Goal: Information Seeking & Learning: Learn about a topic

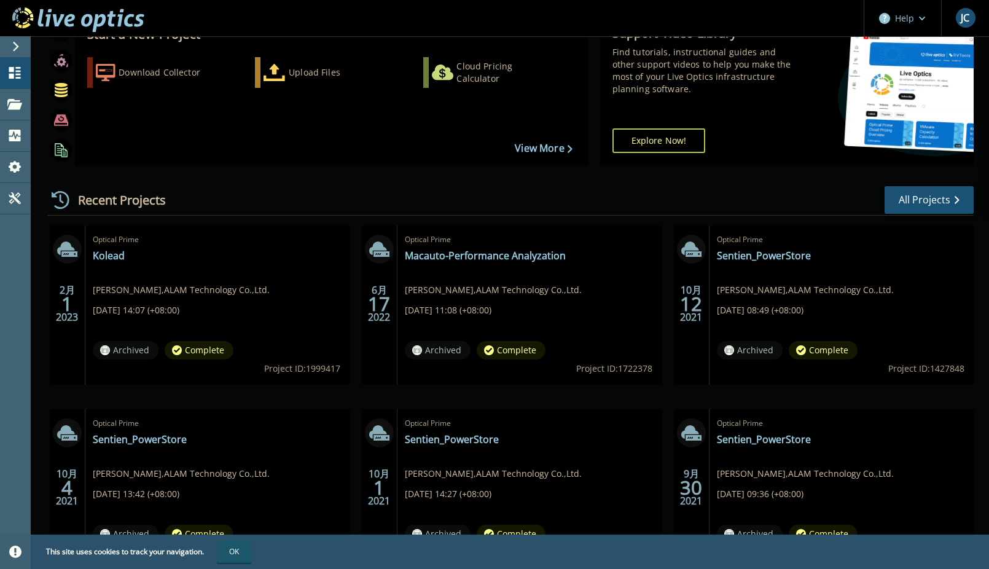
scroll to position [123, 0]
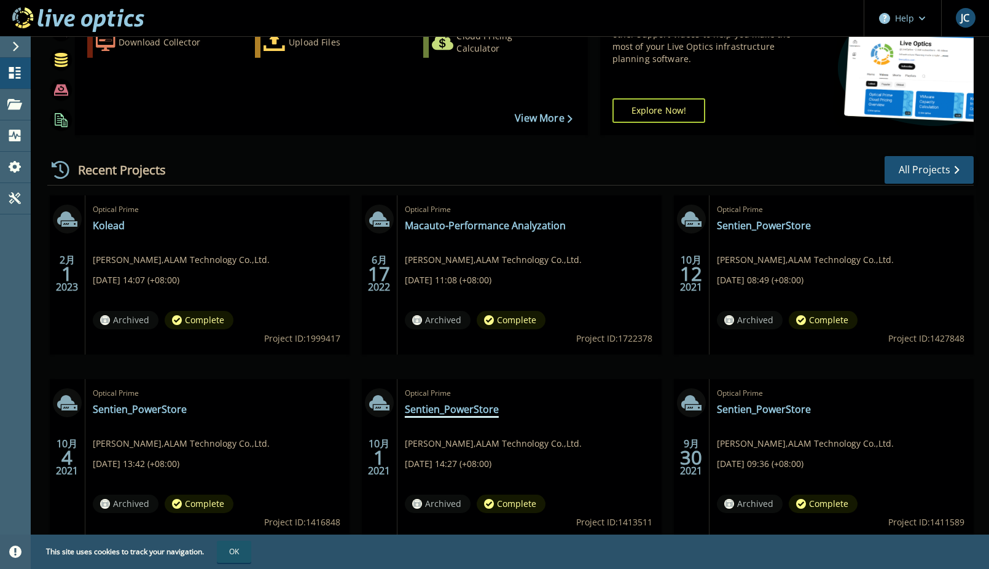
click at [463, 408] on link "Sentien_PowerStore" at bounding box center [452, 409] width 94 height 12
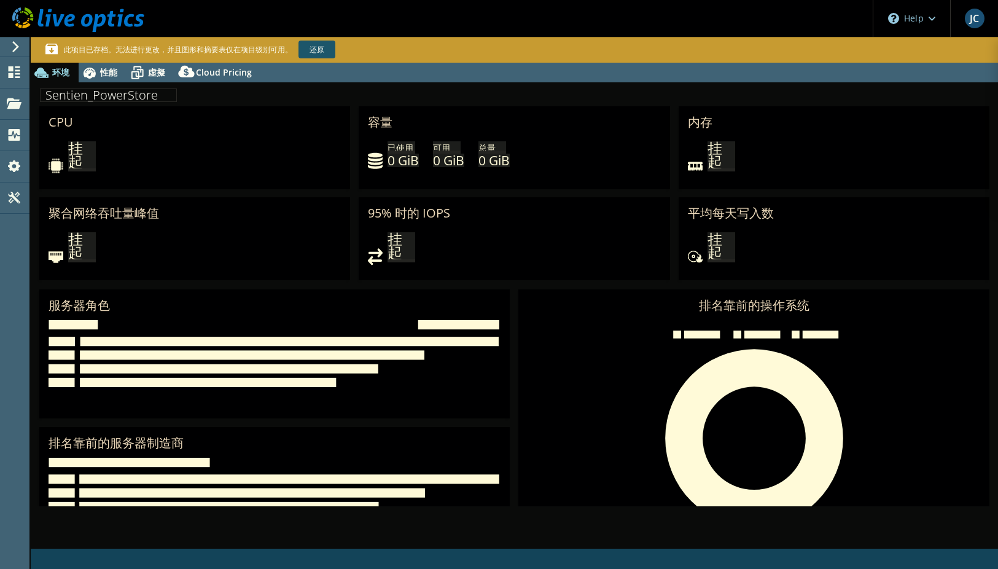
select select "USD"
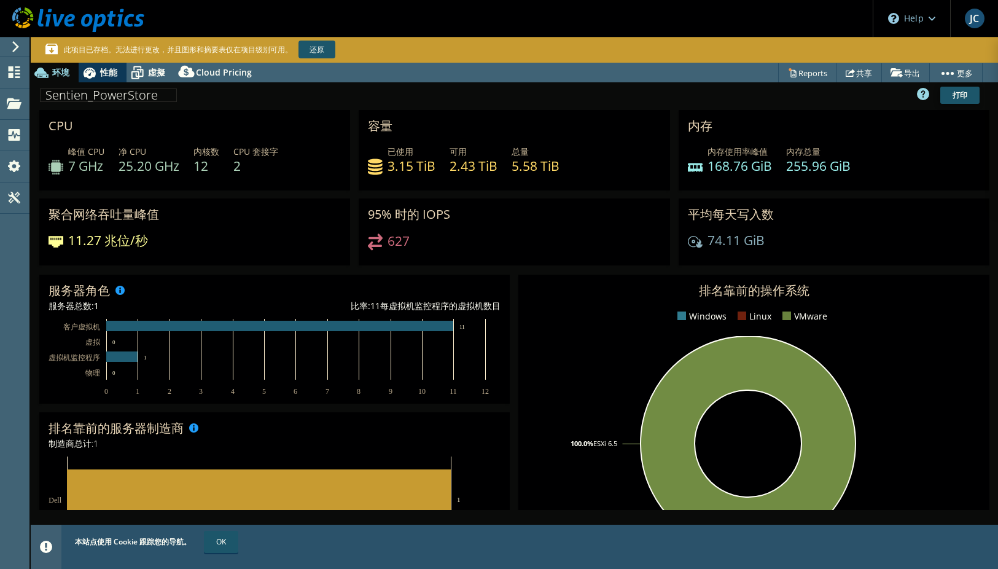
click at [111, 78] on div "性能" at bounding box center [103, 73] width 48 height 20
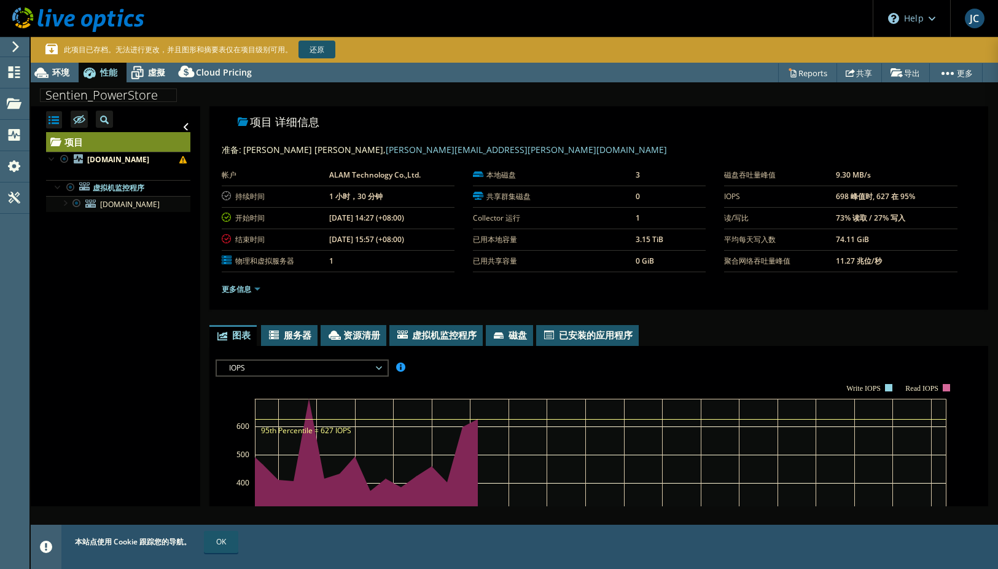
click at [64, 208] on div at bounding box center [64, 202] width 12 height 12
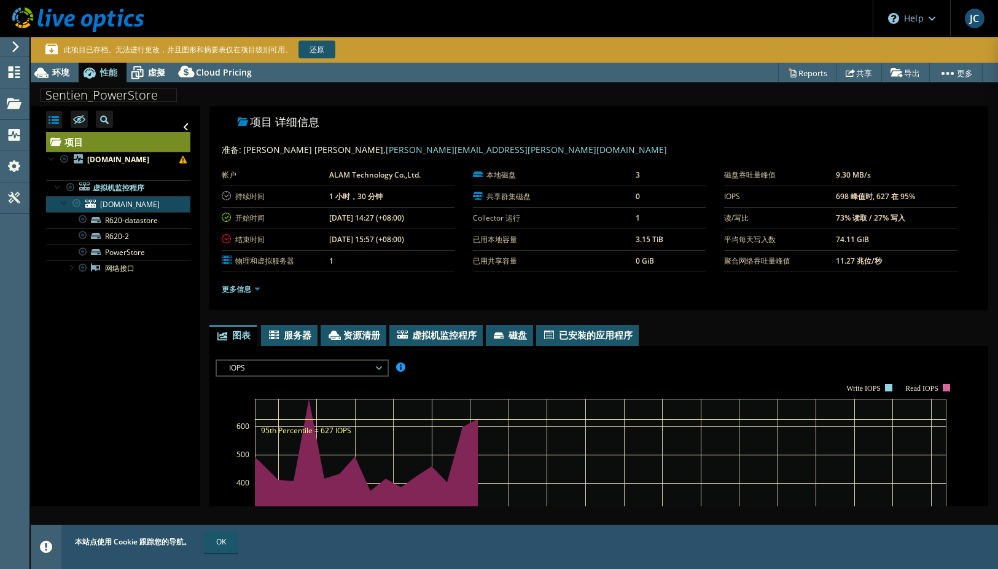
click at [119, 209] on span "[DOMAIN_NAME]" at bounding box center [130, 204] width 60 height 10
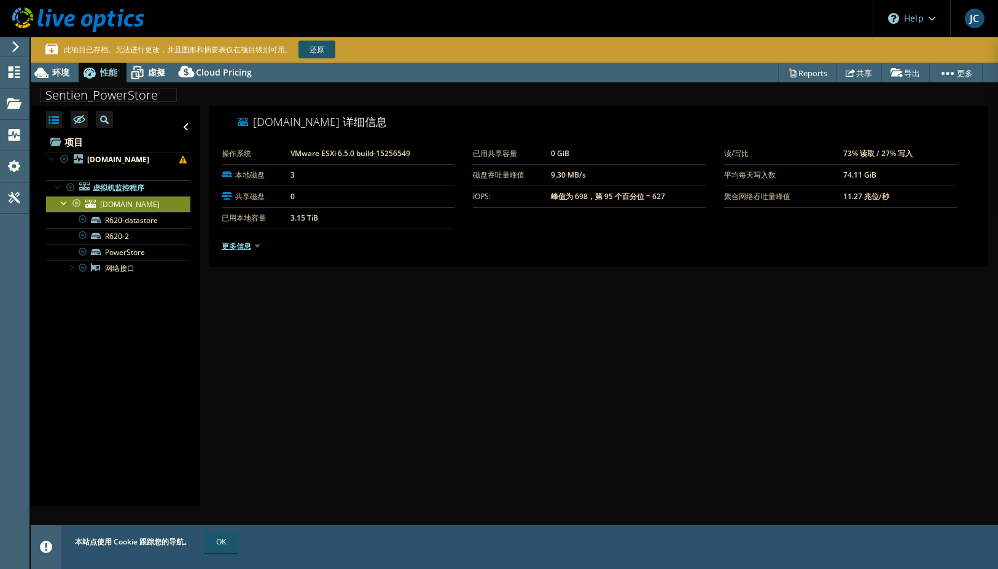
click at [255, 241] on link "更多信息" at bounding box center [241, 246] width 39 height 10
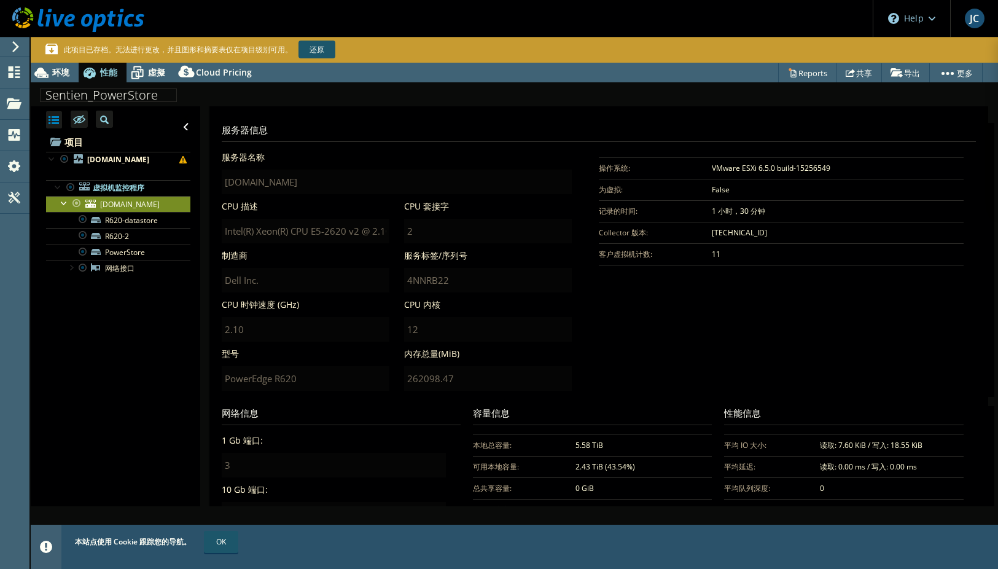
scroll to position [20, 0]
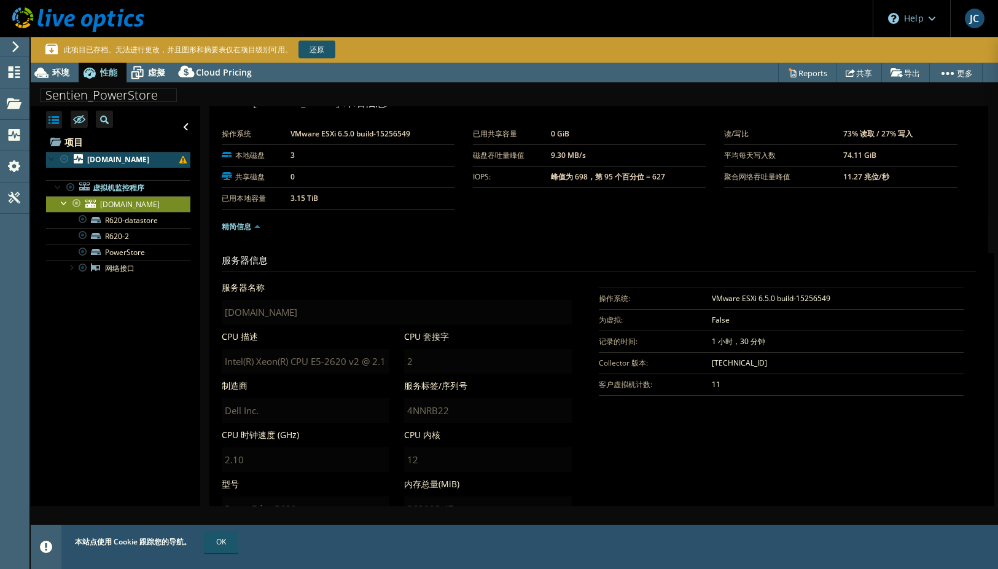
click at [111, 165] on b "[DOMAIN_NAME]" at bounding box center [118, 159] width 62 height 10
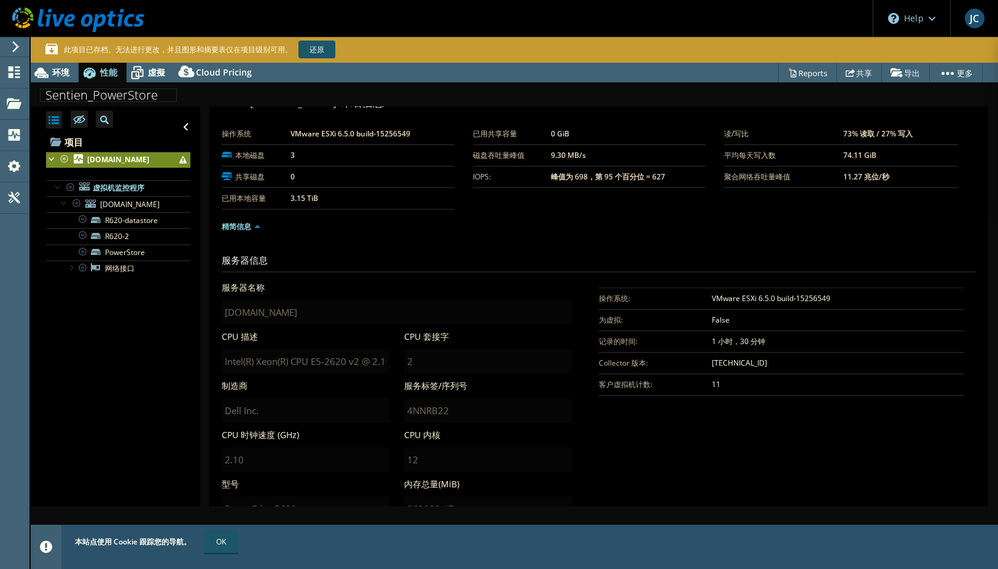
scroll to position [0, 0]
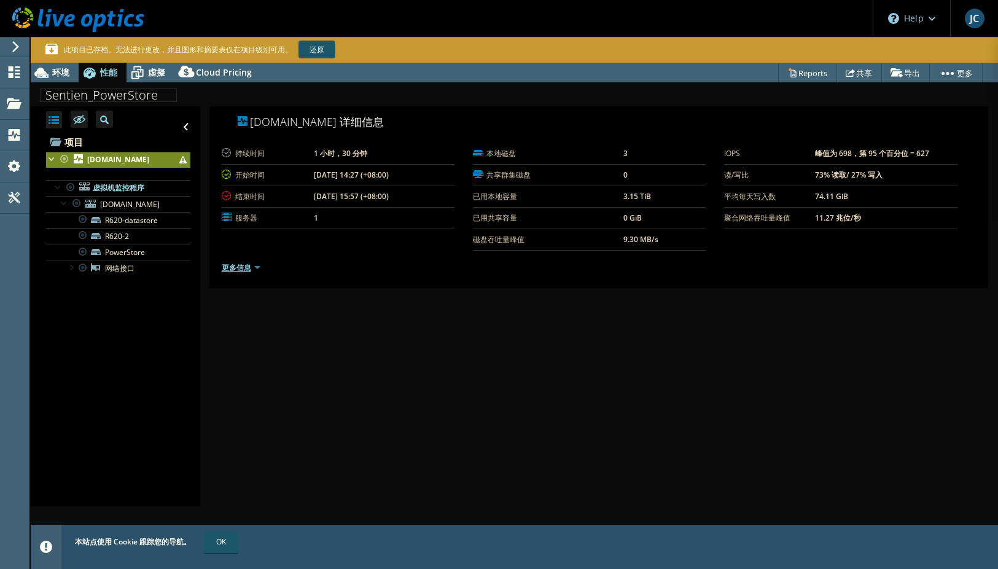
click at [257, 268] on link "更多信息" at bounding box center [241, 267] width 39 height 10
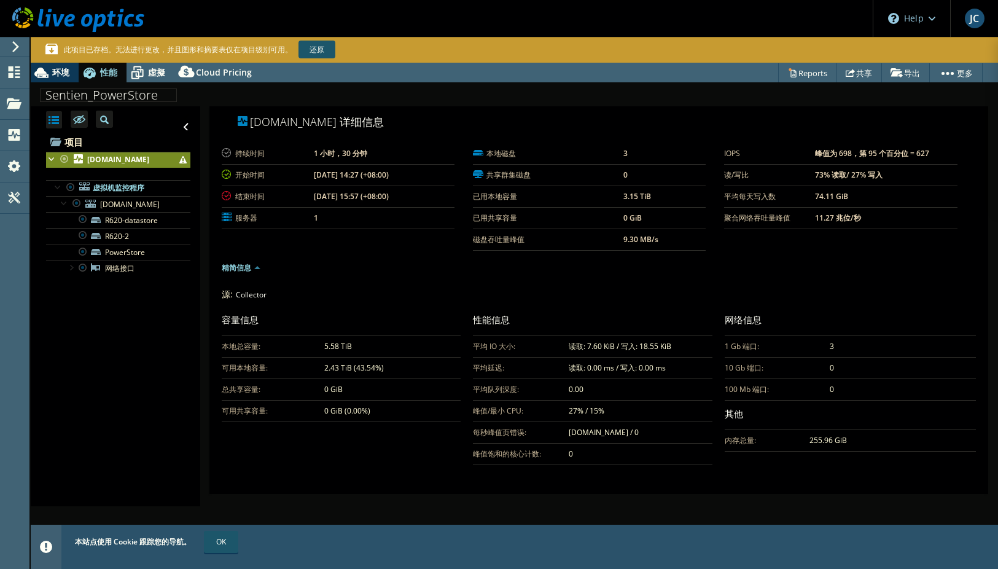
click at [65, 68] on span "环境" at bounding box center [60, 72] width 17 height 12
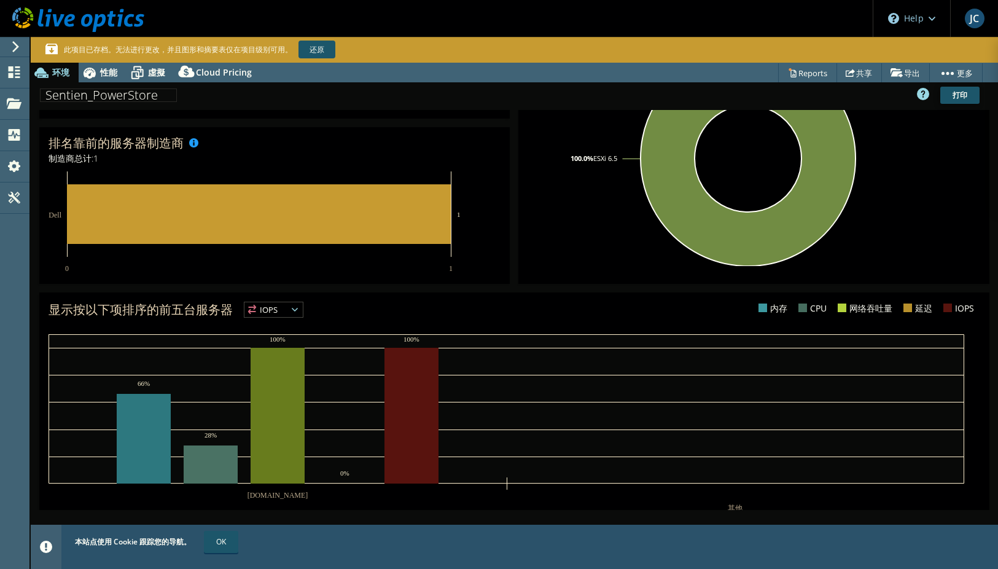
scroll to position [307, 0]
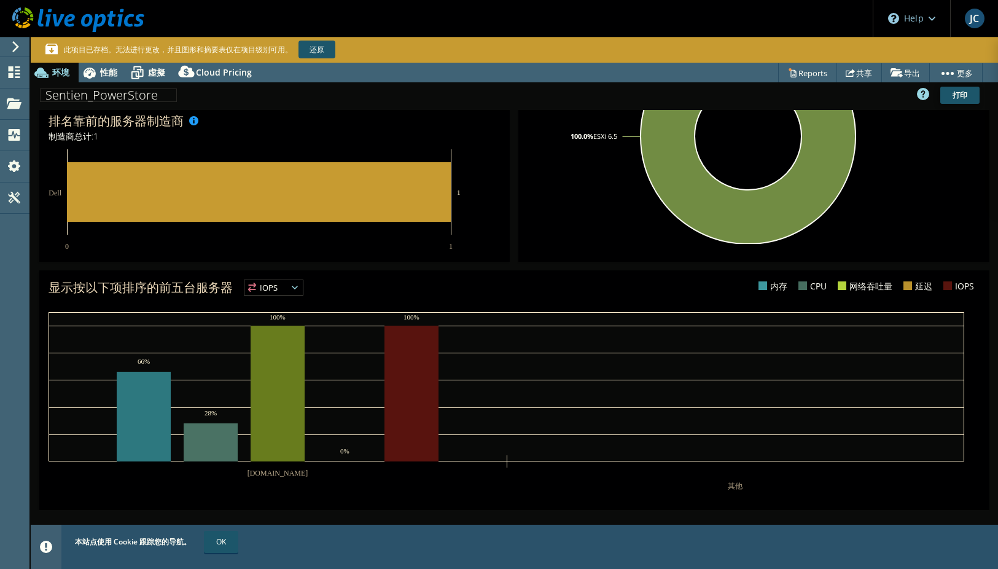
click at [295, 279] on div "IOPS IOPS" at bounding box center [274, 287] width 60 height 16
click at [283, 338] on li "CPU" at bounding box center [273, 337] width 58 height 17
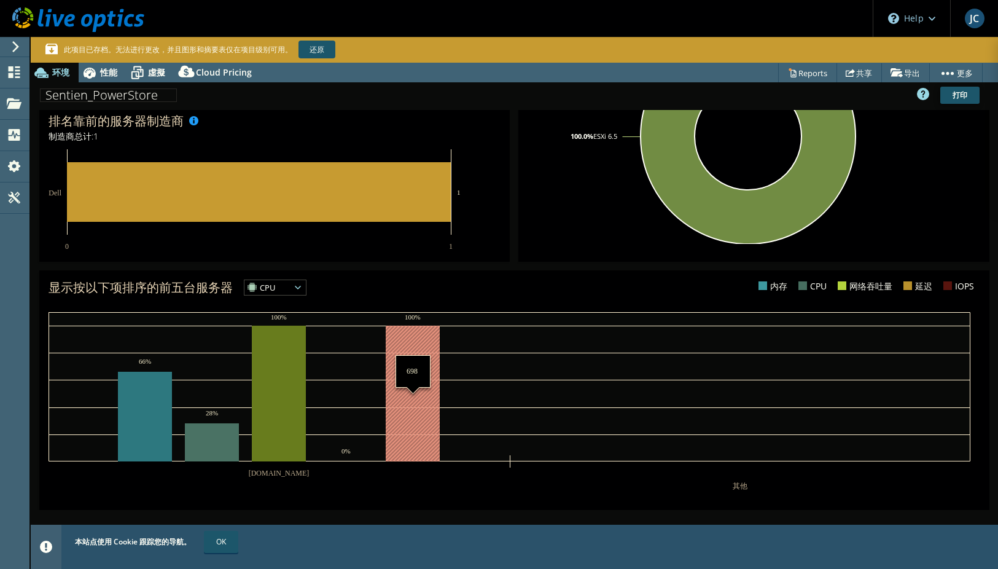
click at [416, 375] on rect at bounding box center [413, 393] width 54 height 136
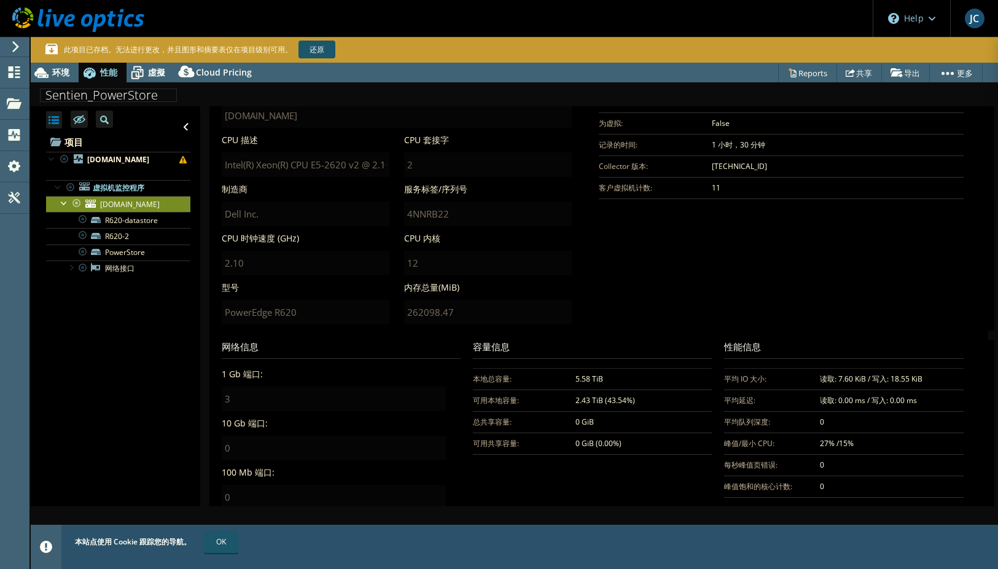
scroll to position [246, 0]
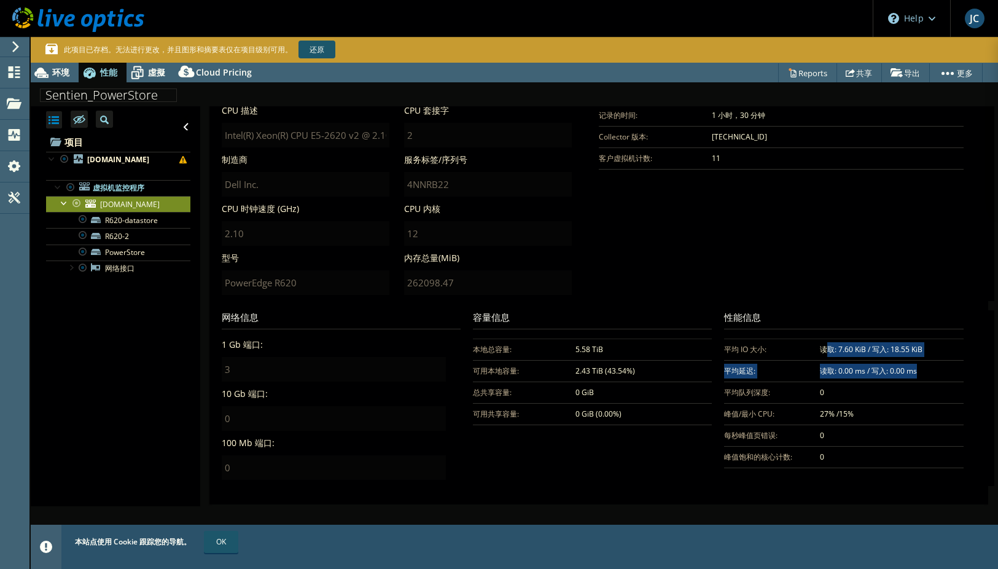
drag, startPoint x: 817, startPoint y: 354, endPoint x: 923, endPoint y: 373, distance: 108.0
click at [931, 375] on tbody "平均 IO 大小: 读取: 7.60 KiB / 写入: 18.55 KiB 平均延迟: 读取: 0.00 ms / 写入: 0.00 ms 平均队列深度: …" at bounding box center [843, 402] width 239 height 129
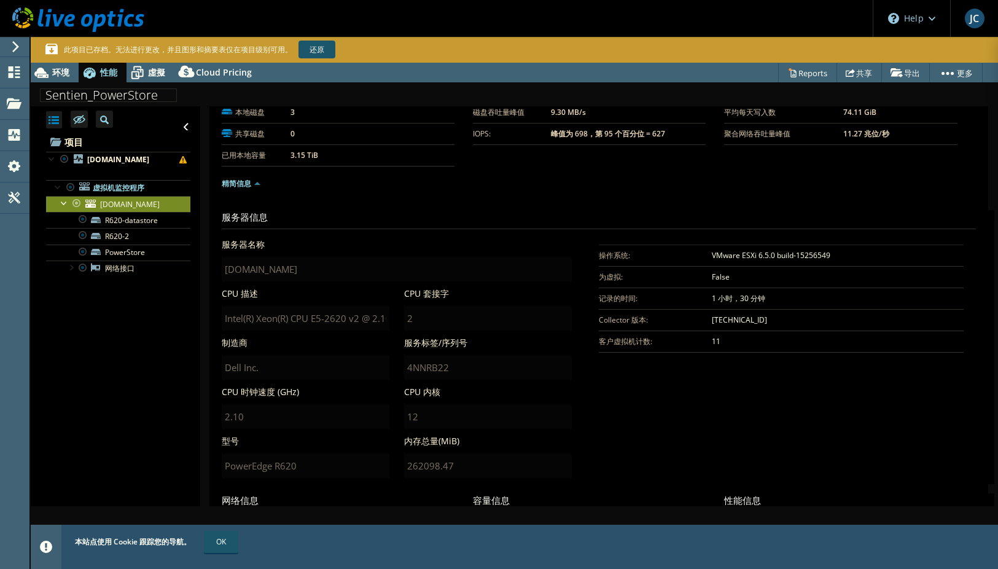
scroll to position [81, 0]
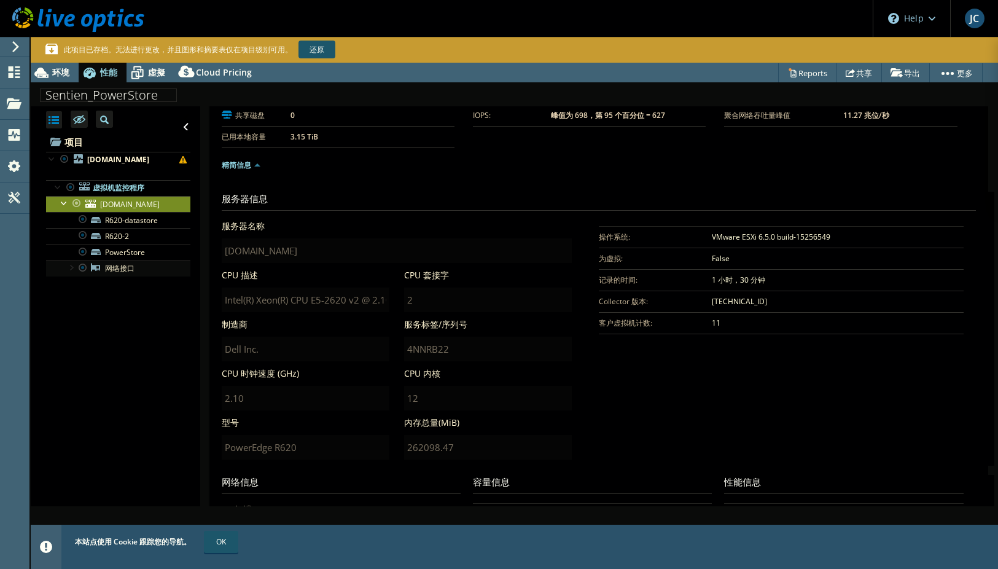
click at [75, 273] on div at bounding box center [70, 266] width 12 height 12
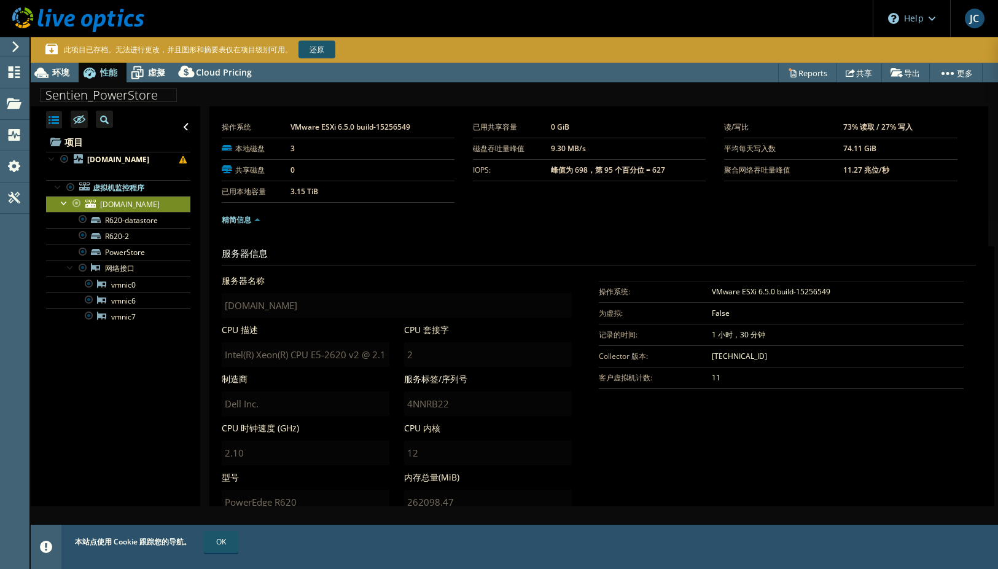
scroll to position [0, 0]
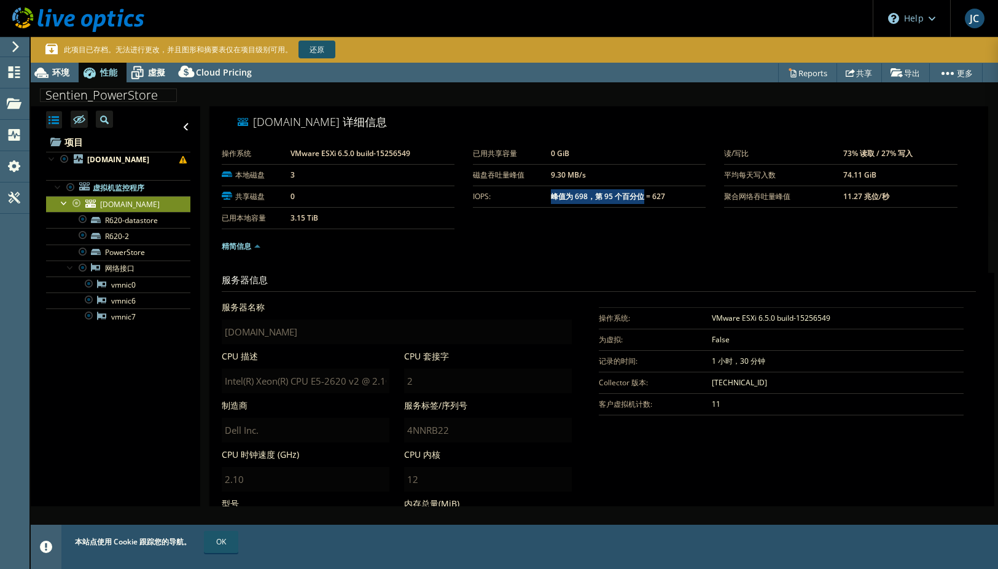
drag, startPoint x: 560, startPoint y: 198, endPoint x: 639, endPoint y: 202, distance: 78.7
click at [639, 202] on td "峰值为 698，第 95 个百分位 = 627" at bounding box center [628, 195] width 155 height 21
drag, startPoint x: 639, startPoint y: 202, endPoint x: 600, endPoint y: 181, distance: 44.3
click at [600, 180] on tr "磁盘吞吐量峰值 9.30 MB/s" at bounding box center [589, 174] width 233 height 21
click at [843, 153] on b "73% 读取 / 27% 写入" at bounding box center [877, 153] width 69 height 10
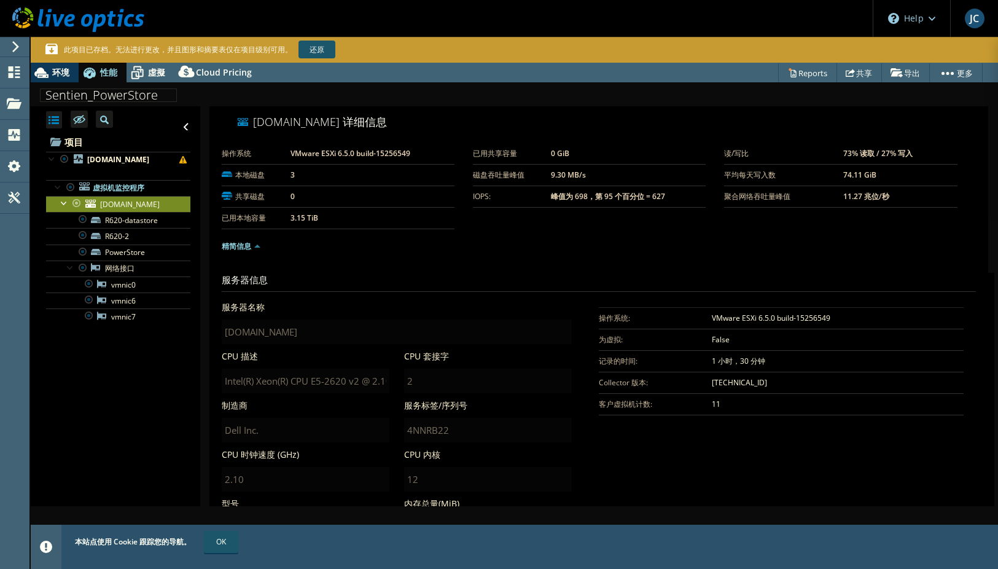
click at [64, 72] on span "环境" at bounding box center [60, 72] width 17 height 12
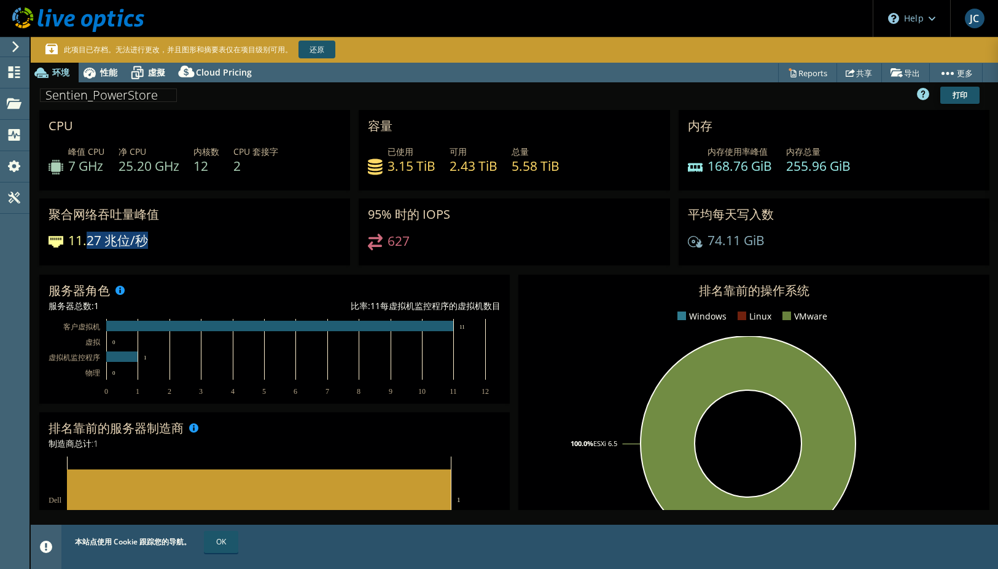
drag, startPoint x: 152, startPoint y: 242, endPoint x: 85, endPoint y: 238, distance: 66.5
click at [85, 238] on div "11.27 兆位/秒" at bounding box center [195, 246] width 292 height 26
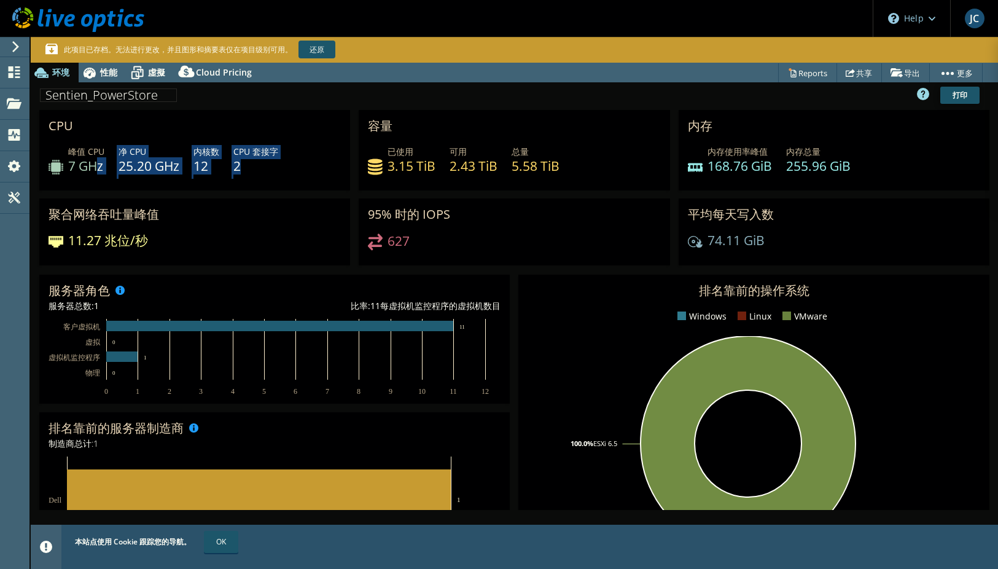
drag, startPoint x: 254, startPoint y: 170, endPoint x: 100, endPoint y: 168, distance: 153.5
click at [100, 168] on div "峰值 CPU 7 GHz 净 CPU 25.20 GHz 内核数 12 CPU 套接字 2" at bounding box center [195, 165] width 292 height 40
drag, startPoint x: 100, startPoint y: 168, endPoint x: 293, endPoint y: 173, distance: 192.9
click at [293, 173] on div "峰值 CPU 7 GHz 净 CPU 25.20 GHz 内核数 12 CPU 套接字 2" at bounding box center [195, 165] width 292 height 40
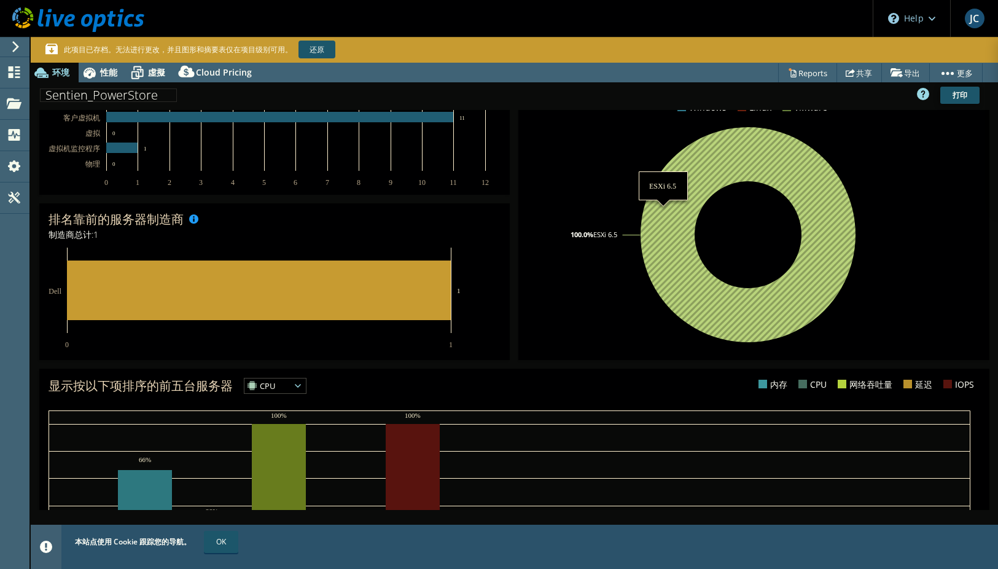
scroll to position [316, 0]
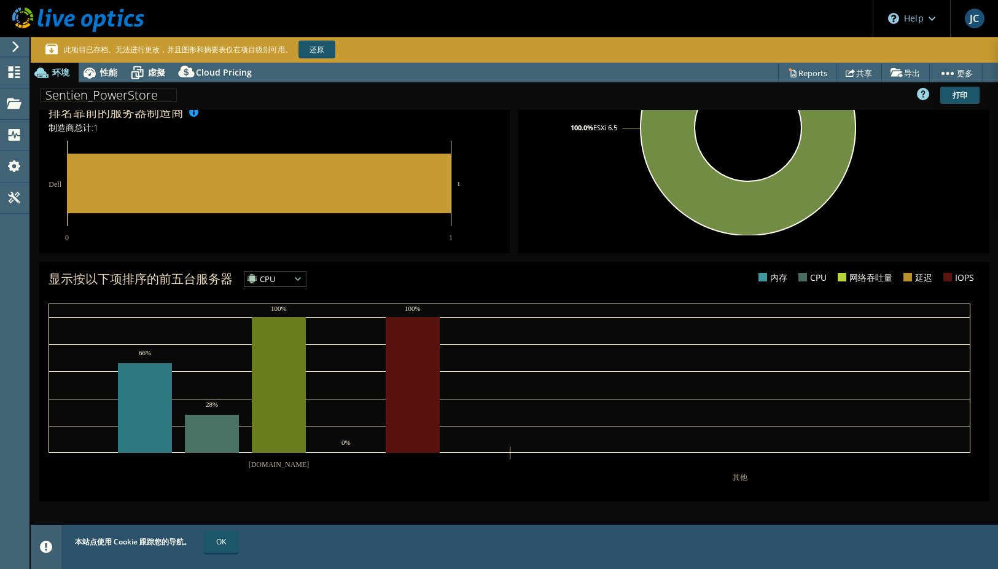
click at [744, 473] on text "其他" at bounding box center [740, 477] width 15 height 9
click at [21, 72] on icon at bounding box center [14, 72] width 15 height 12
